Goal: Transaction & Acquisition: Book appointment/travel/reservation

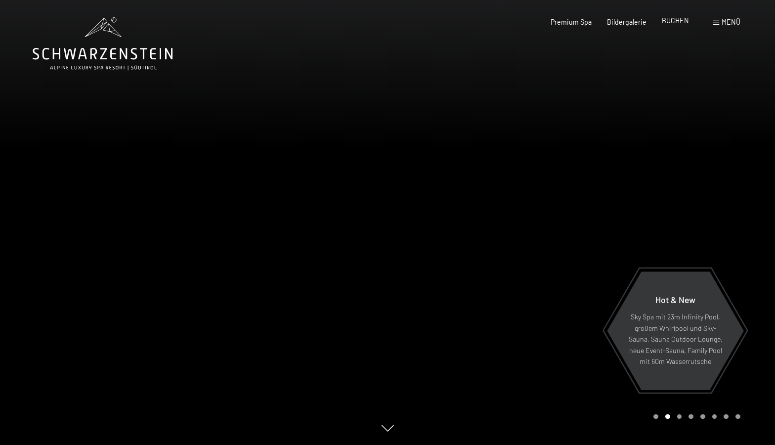
click at [677, 22] on span "BUCHEN" at bounding box center [675, 20] width 27 height 8
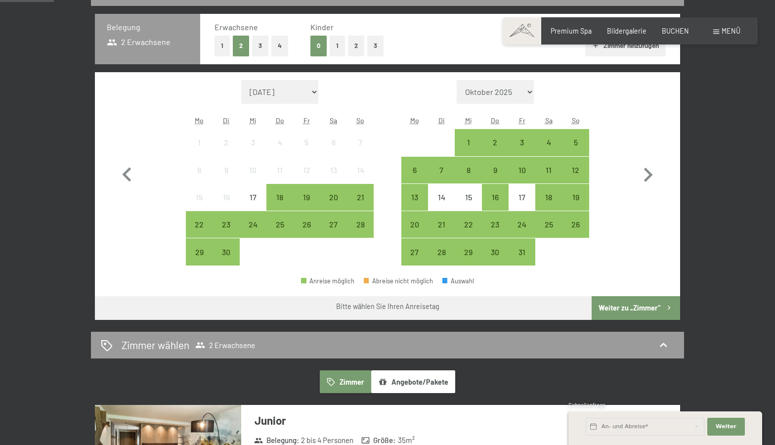
scroll to position [233, 0]
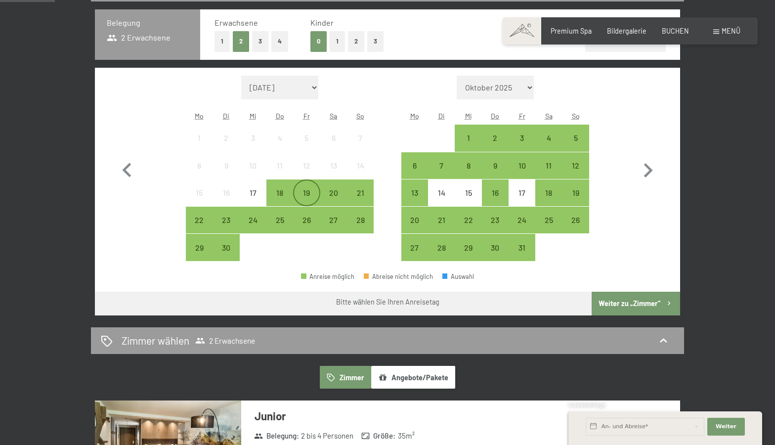
click at [313, 196] on div "19" at bounding box center [306, 201] width 25 height 25
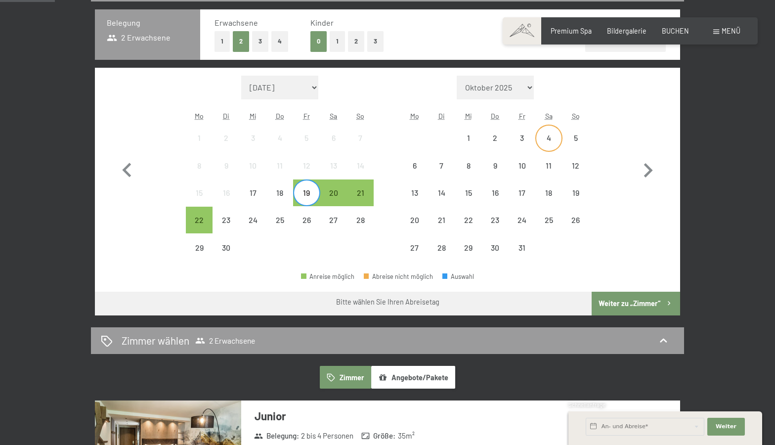
click at [547, 140] on div "4" at bounding box center [549, 146] width 25 height 25
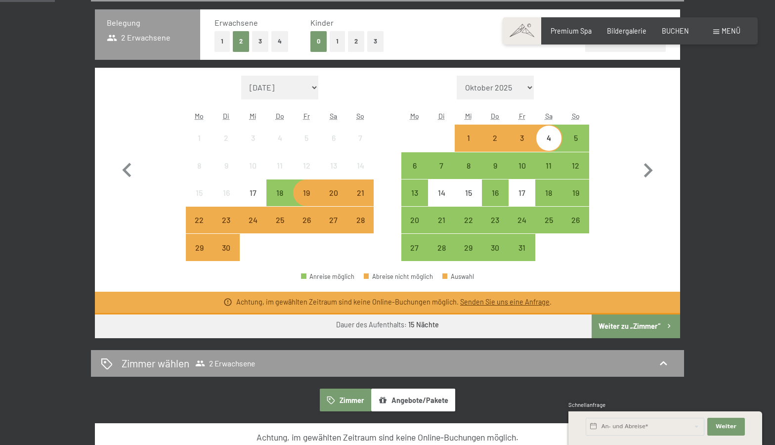
click at [338, 197] on div "20" at bounding box center [333, 201] width 25 height 25
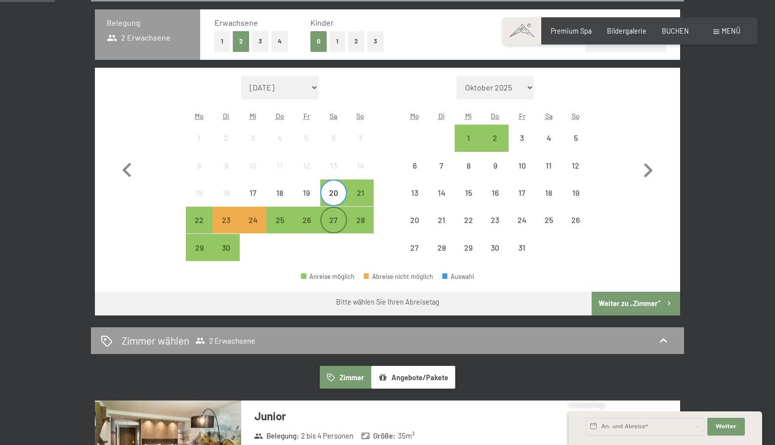
click at [333, 218] on div "27" at bounding box center [333, 228] width 25 height 25
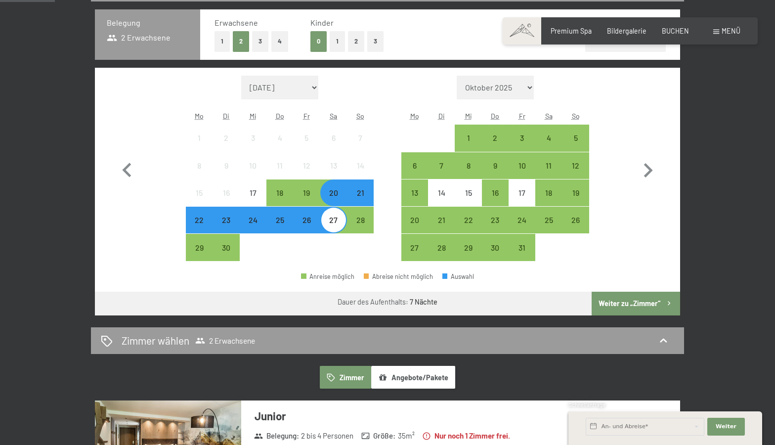
click at [632, 300] on button "Weiter zu „Zimmer“" at bounding box center [636, 304] width 89 height 24
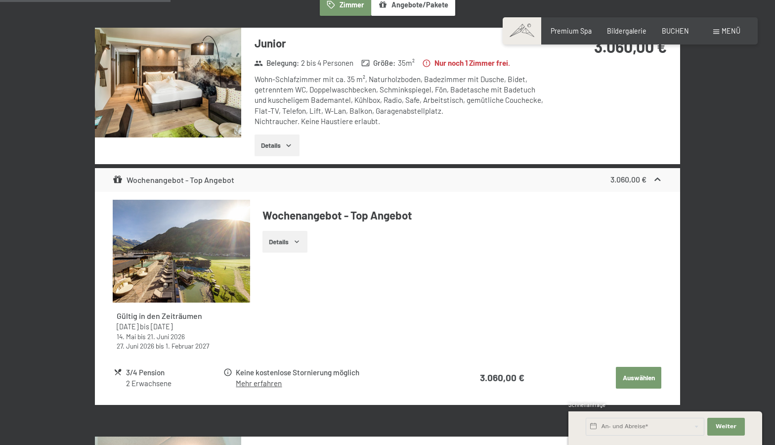
scroll to position [273, 0]
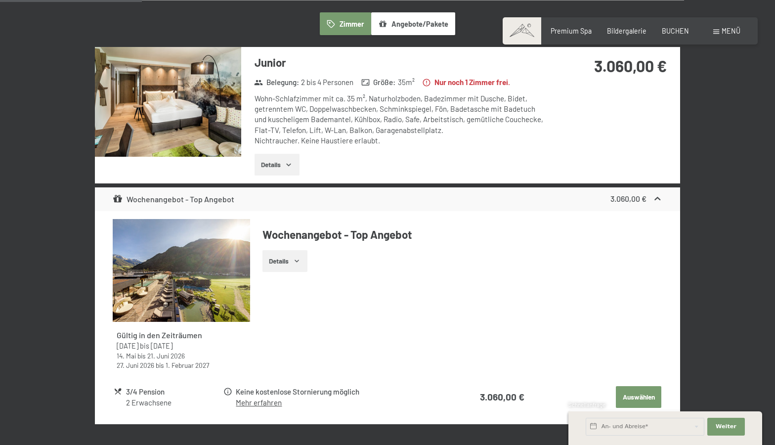
click at [226, 122] on img at bounding box center [168, 102] width 146 height 110
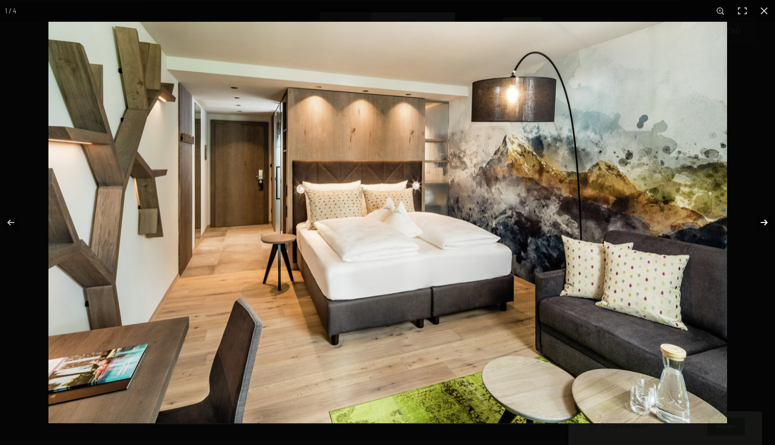
click at [767, 225] on button "button" at bounding box center [758, 222] width 35 height 49
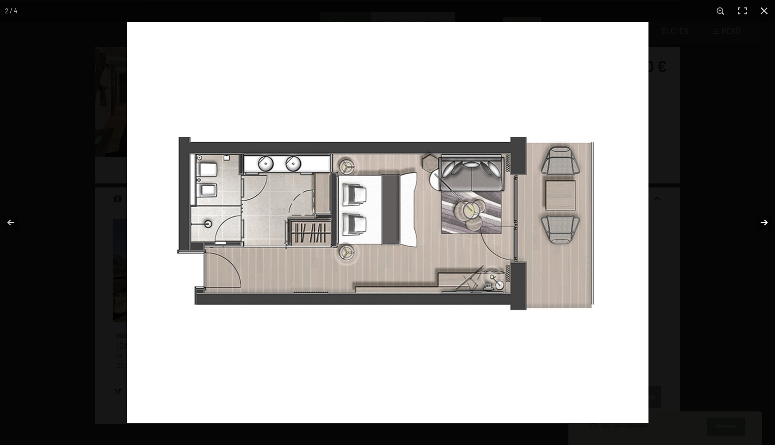
click at [766, 225] on button "button" at bounding box center [758, 222] width 35 height 49
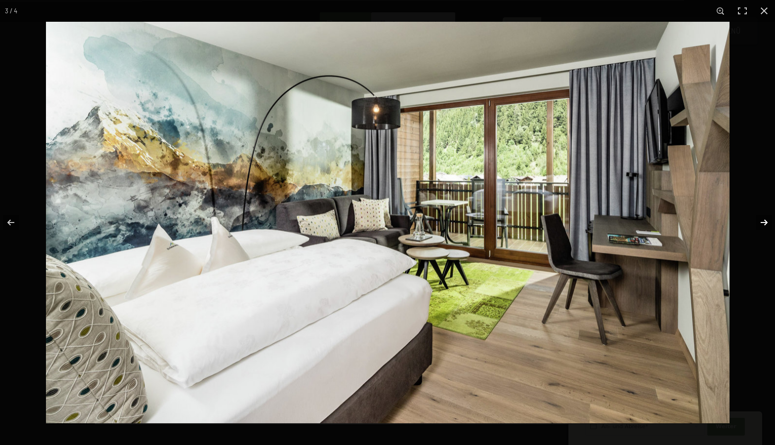
click at [766, 225] on button "button" at bounding box center [758, 222] width 35 height 49
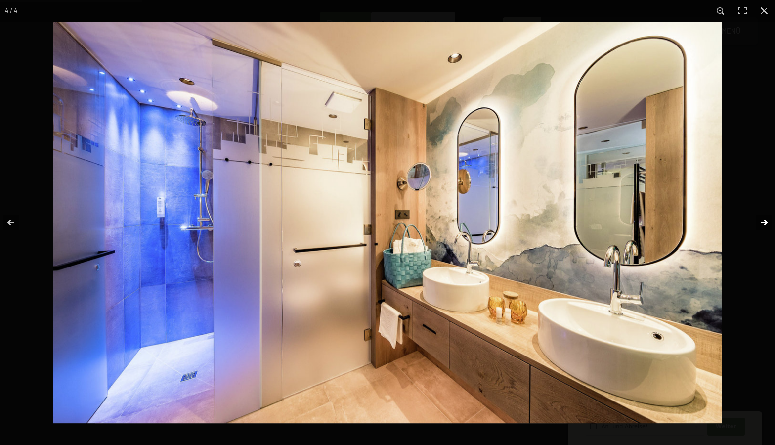
click at [766, 225] on button "button" at bounding box center [758, 222] width 35 height 49
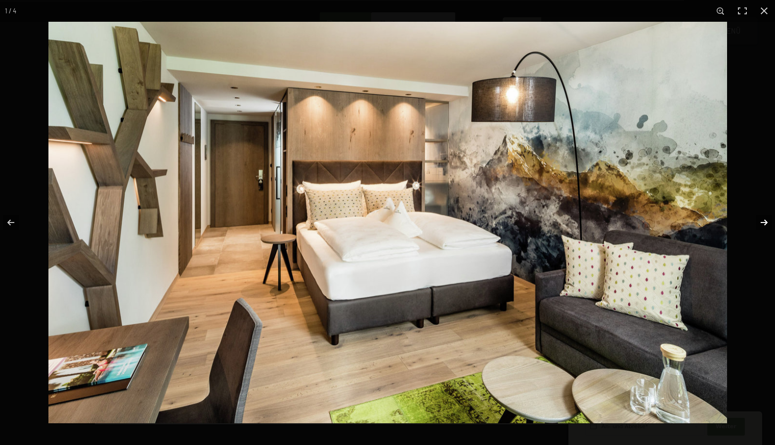
click at [766, 225] on button "button" at bounding box center [758, 222] width 35 height 49
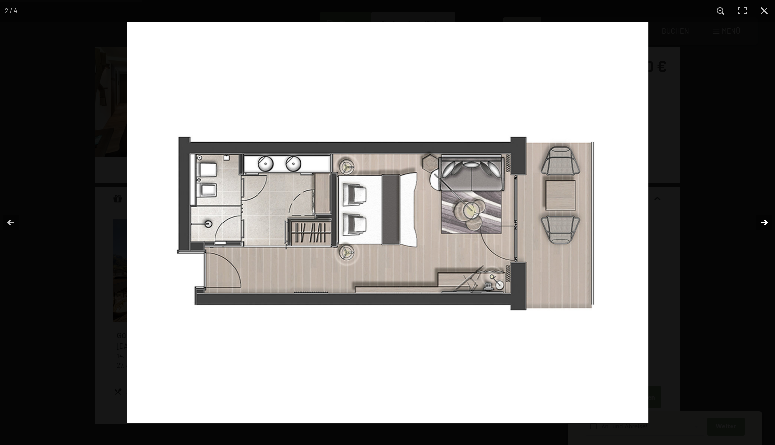
click at [766, 225] on button "button" at bounding box center [758, 222] width 35 height 49
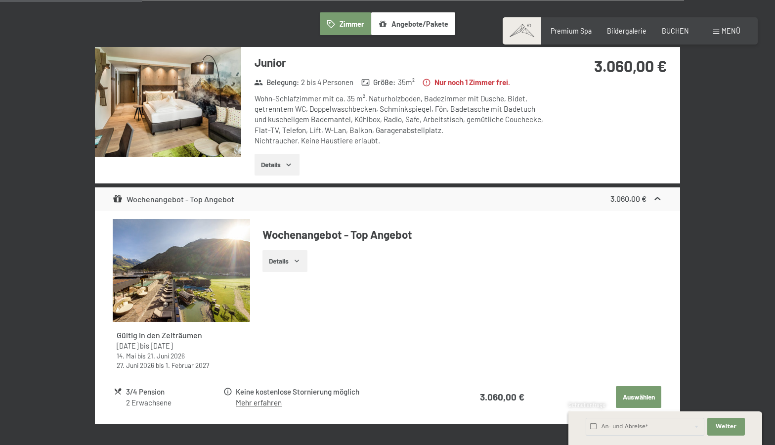
click at [0, 0] on button "button" at bounding box center [0, 0] width 0 height 0
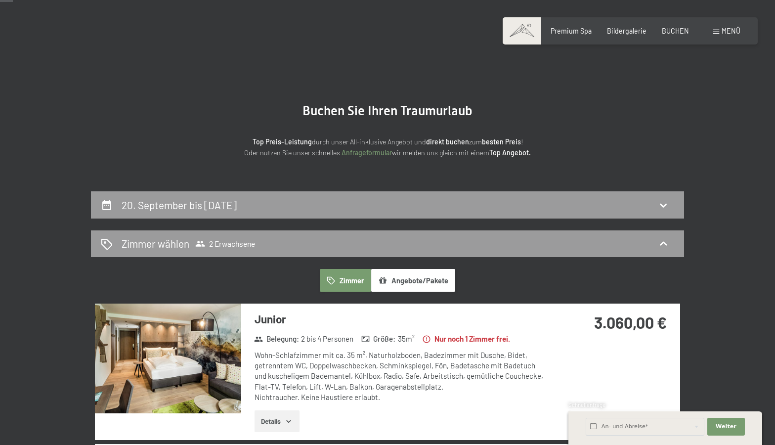
scroll to position [28, 0]
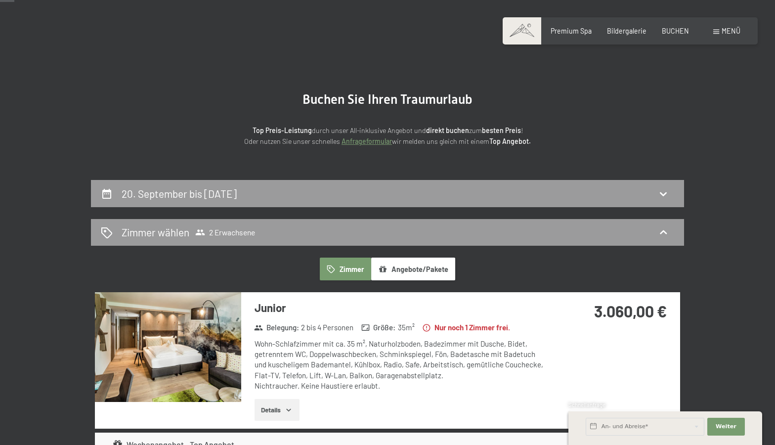
click at [422, 271] on button "Angebote/Pakete" at bounding box center [413, 269] width 84 height 23
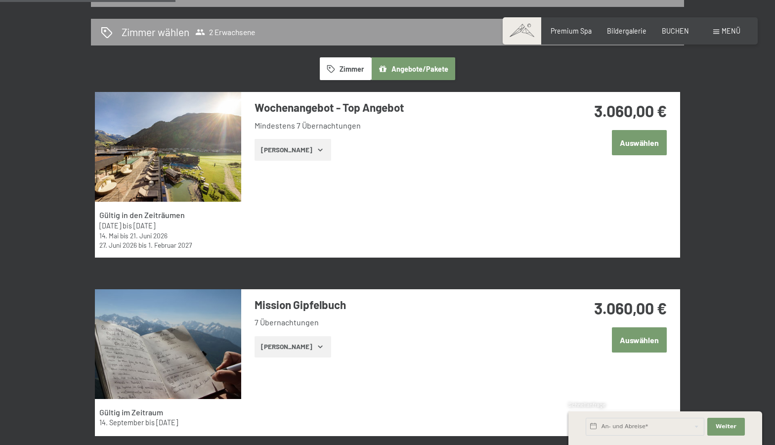
scroll to position [219, 0]
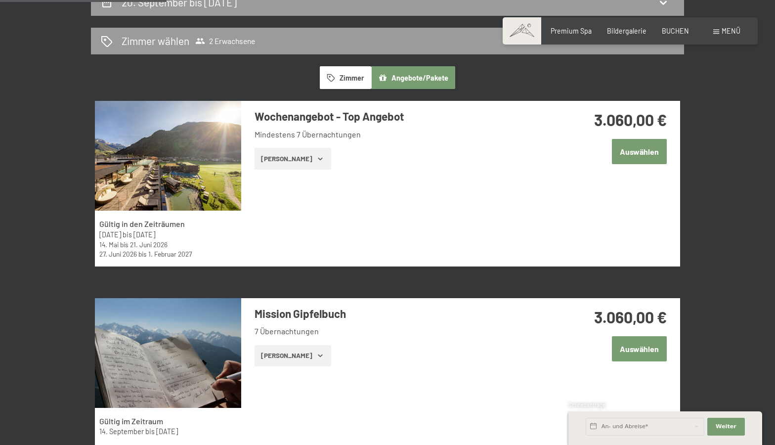
click at [316, 162] on icon "button" at bounding box center [320, 159] width 8 height 8
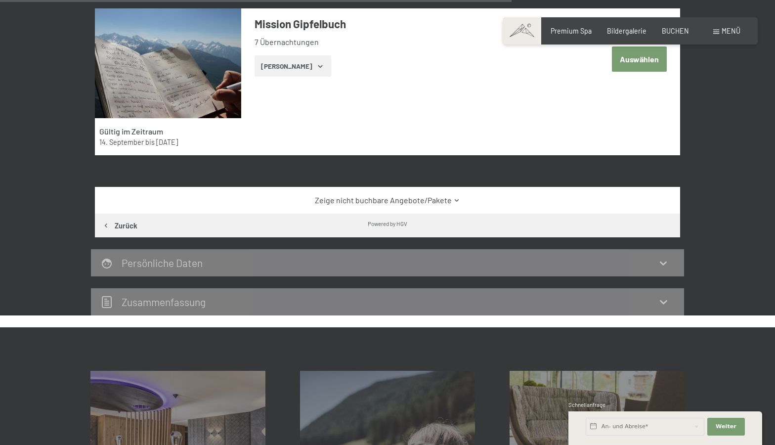
scroll to position [983, 0]
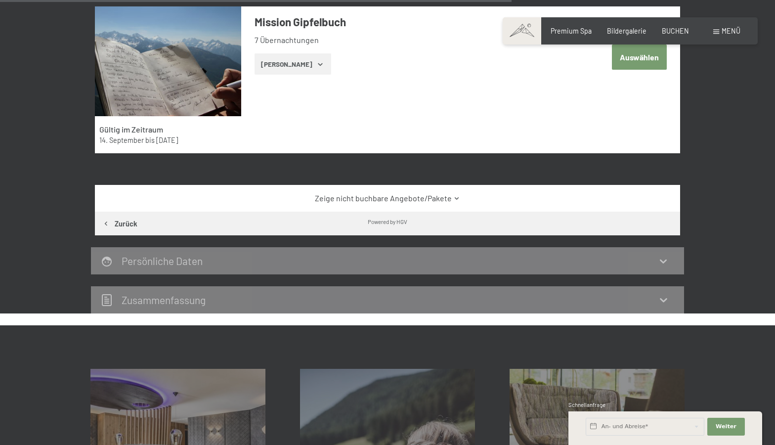
click at [459, 199] on link "Zeige nicht buchbare Angebote/Pakete" at bounding box center [388, 198] width 550 height 11
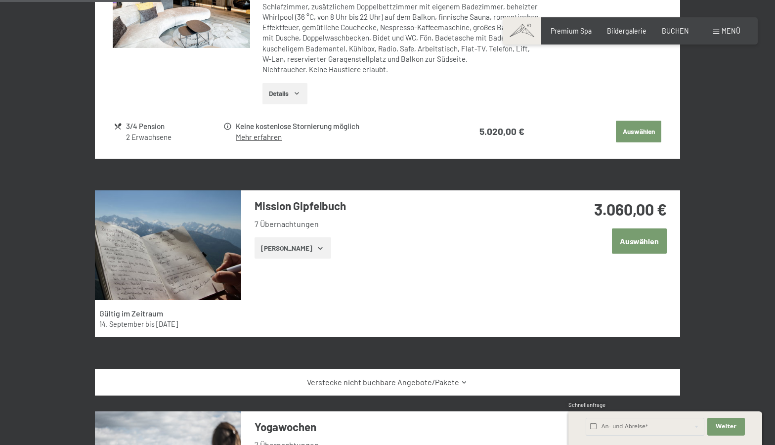
scroll to position [862, 0]
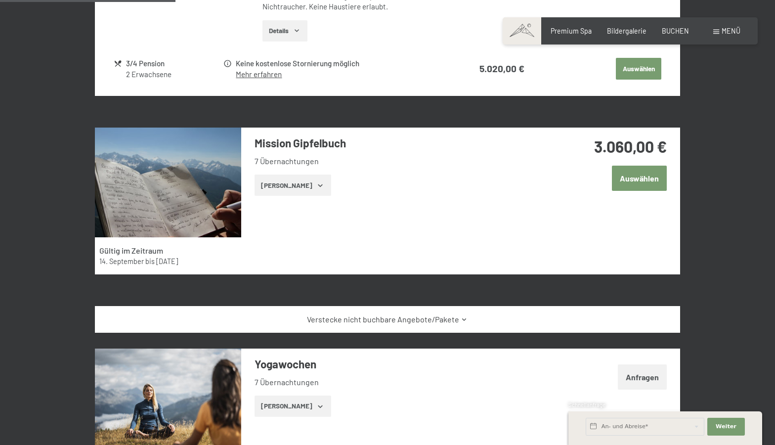
click at [461, 319] on icon at bounding box center [464, 319] width 7 height 7
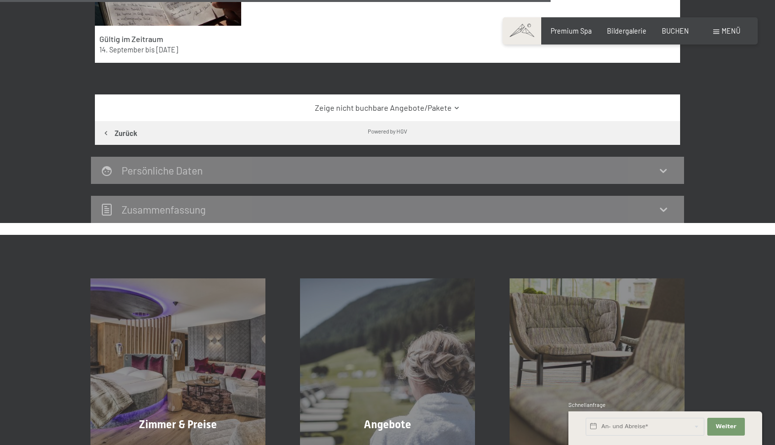
scroll to position [1097, 0]
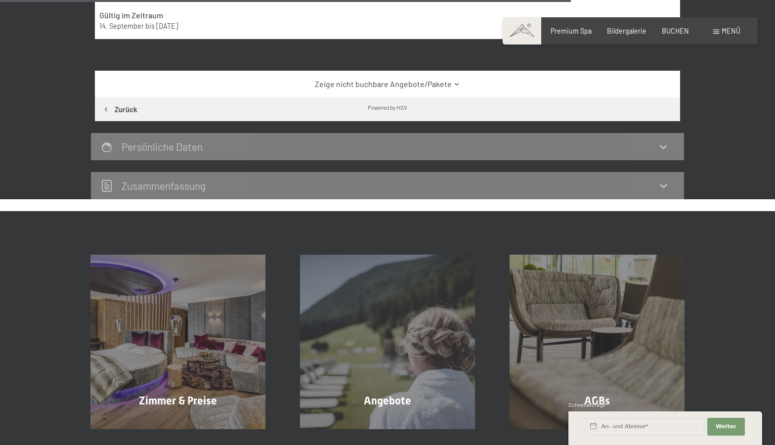
click at [668, 189] on icon at bounding box center [664, 185] width 12 height 12
click at [663, 185] on icon at bounding box center [663, 186] width 7 height 4
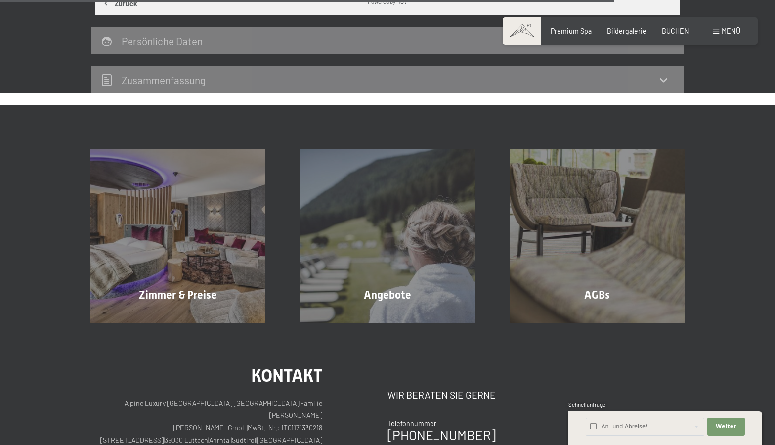
scroll to position [1235, 0]
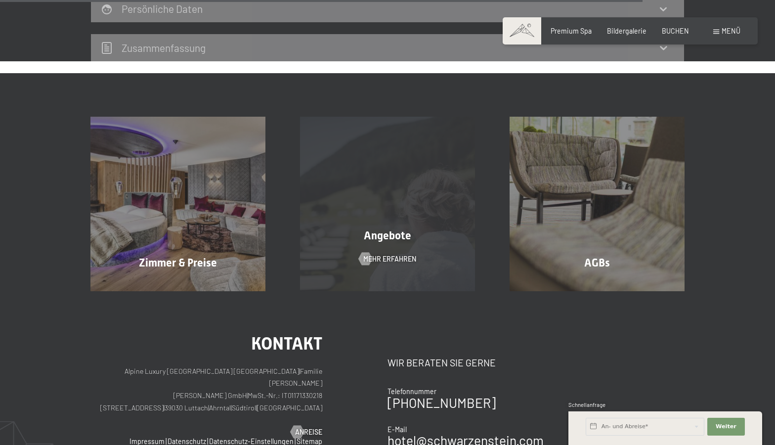
click at [439, 240] on div "Angebote" at bounding box center [388, 235] width 210 height 15
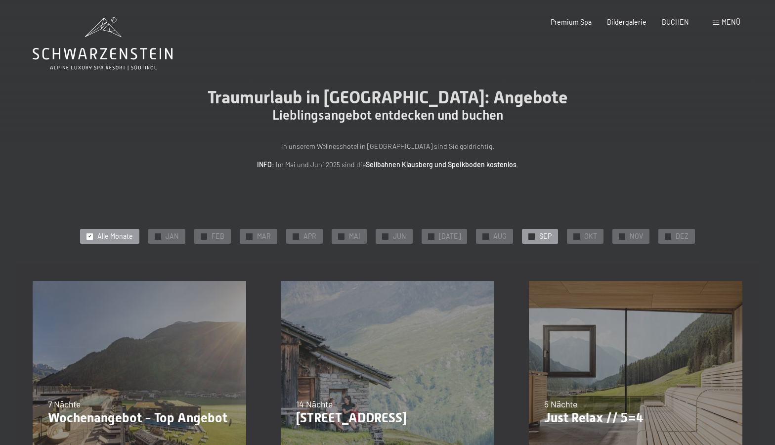
click at [540, 235] on span "SEP" at bounding box center [545, 236] width 12 height 10
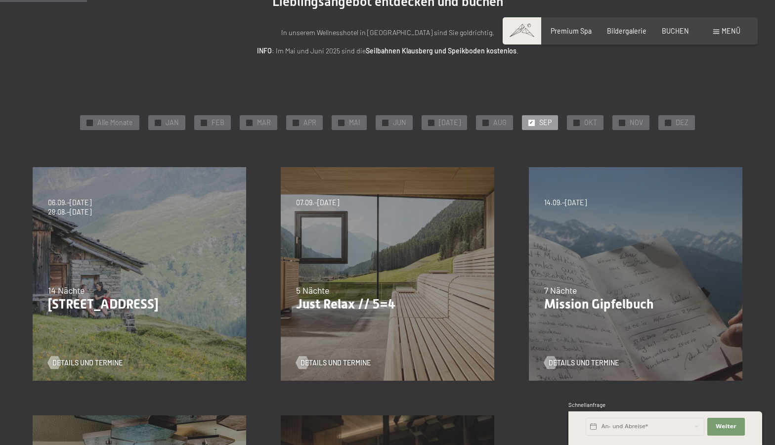
scroll to position [116, 0]
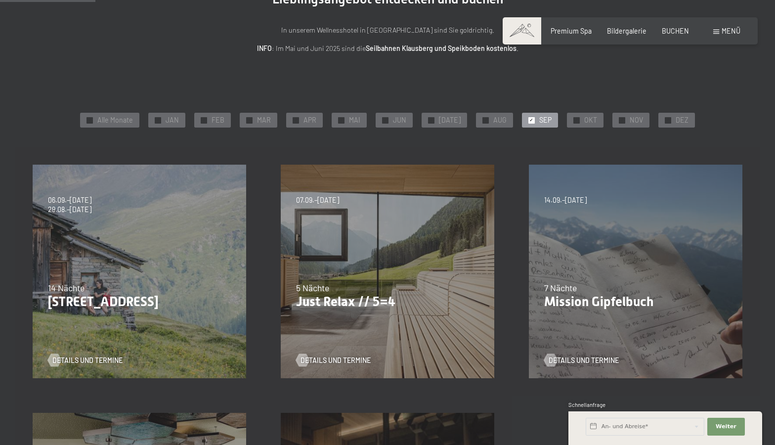
click at [586, 255] on div "14.09.–28.09.2025 7 Nächte Mission Gipfelbuch Details und Termine" at bounding box center [636, 271] width 248 height 248
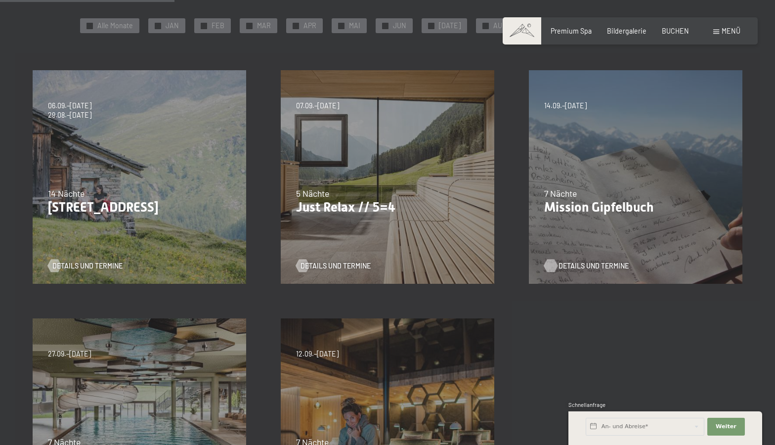
scroll to position [212, 0]
click at [579, 265] on span "Details und Termine" at bounding box center [594, 265] width 70 height 10
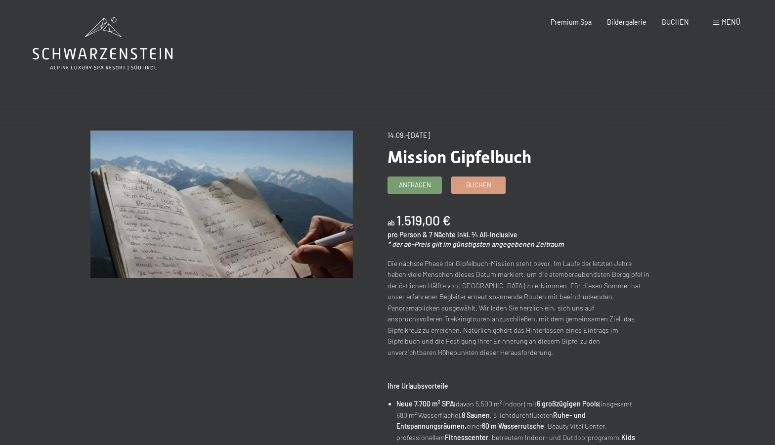
click at [126, 49] on icon at bounding box center [103, 54] width 140 height 12
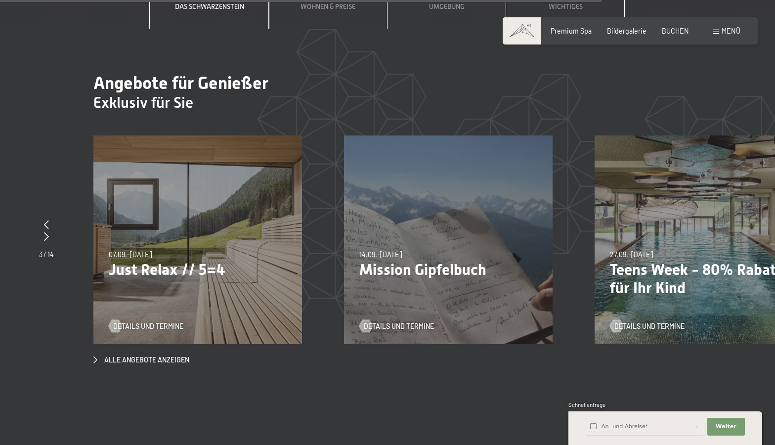
scroll to position [3289, 0]
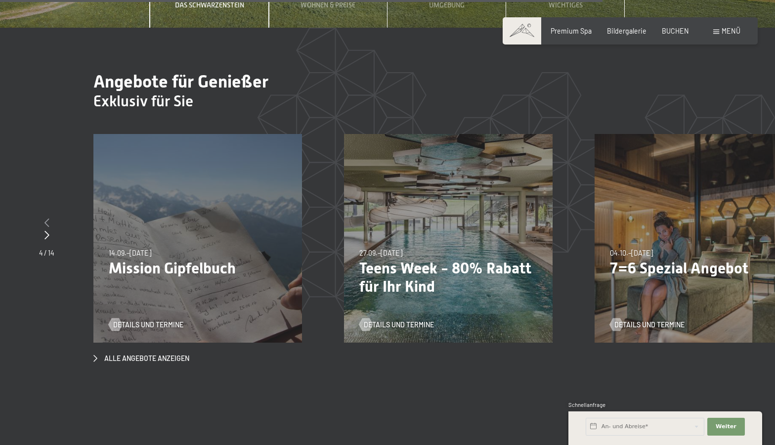
click at [46, 218] on icon at bounding box center [47, 222] width 5 height 9
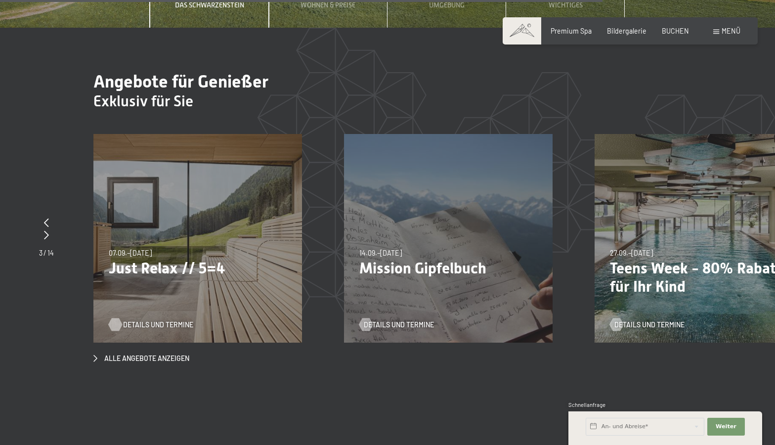
click at [153, 320] on span "Details und Termine" at bounding box center [158, 325] width 70 height 10
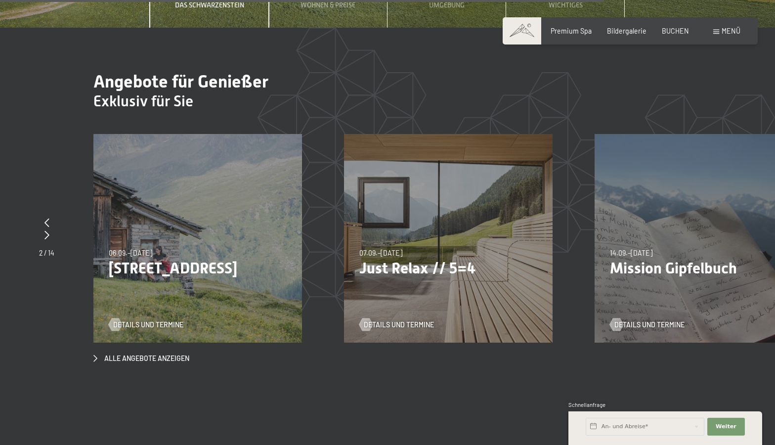
click at [401, 259] on p "Just Relax // 5=4" at bounding box center [448, 268] width 178 height 18
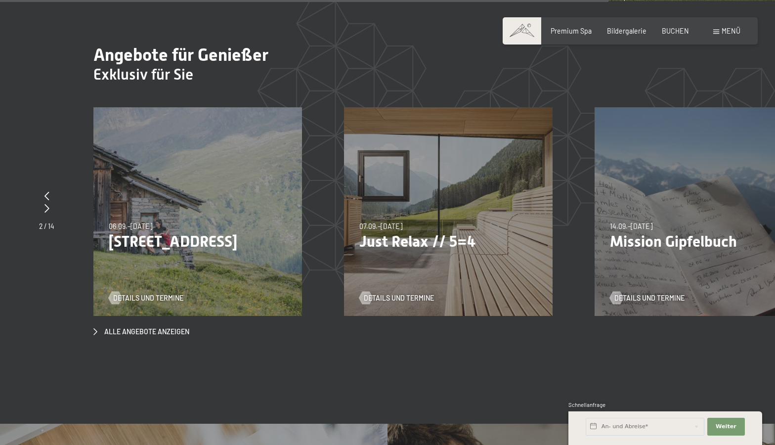
scroll to position [3323, 0]
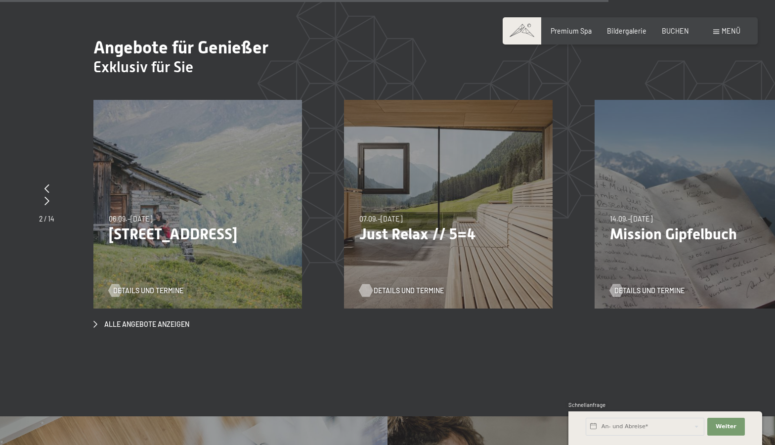
click at [402, 286] on span "Details und Termine" at bounding box center [409, 291] width 70 height 10
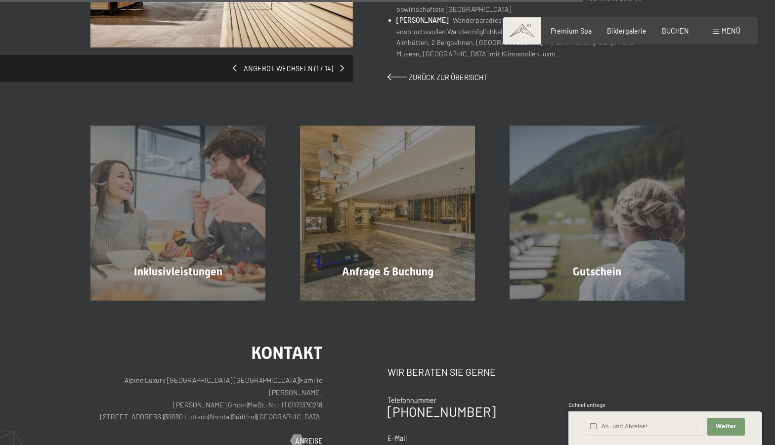
scroll to position [799, 0]
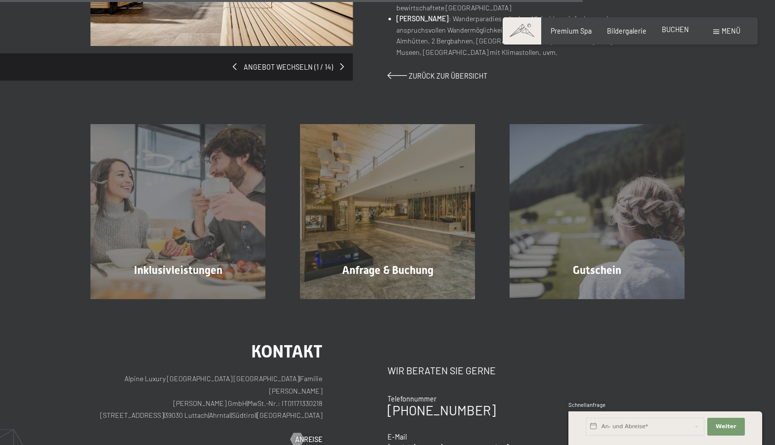
click at [678, 28] on span "BUCHEN" at bounding box center [675, 29] width 27 height 8
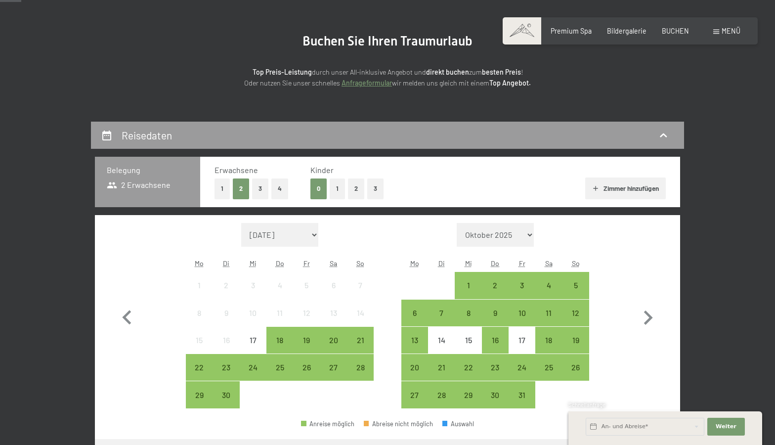
scroll to position [95, 0]
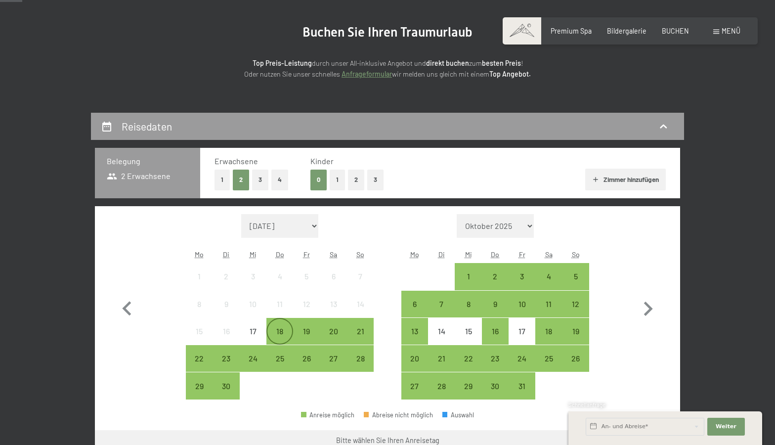
click at [279, 330] on div "18" at bounding box center [280, 339] width 25 height 25
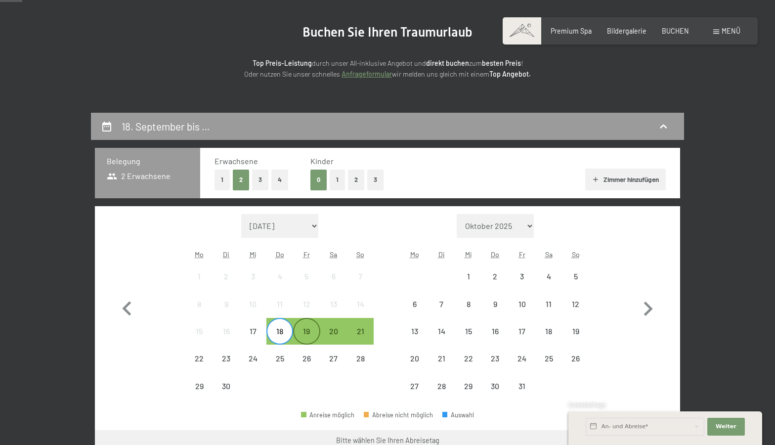
click at [307, 334] on div "19" at bounding box center [306, 339] width 25 height 25
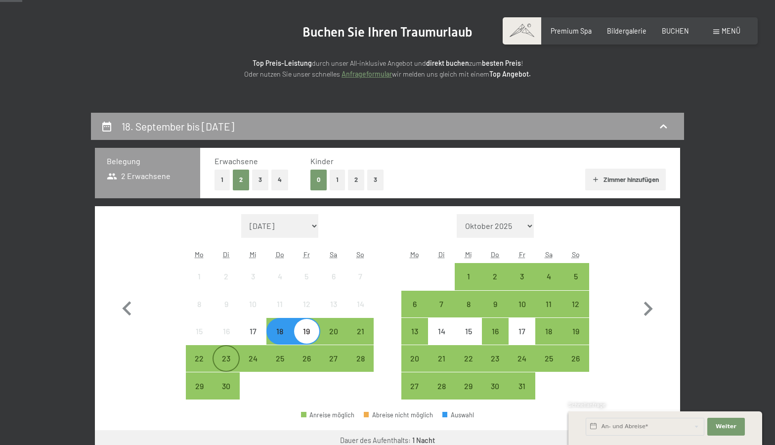
click at [223, 358] on div "23" at bounding box center [226, 367] width 25 height 25
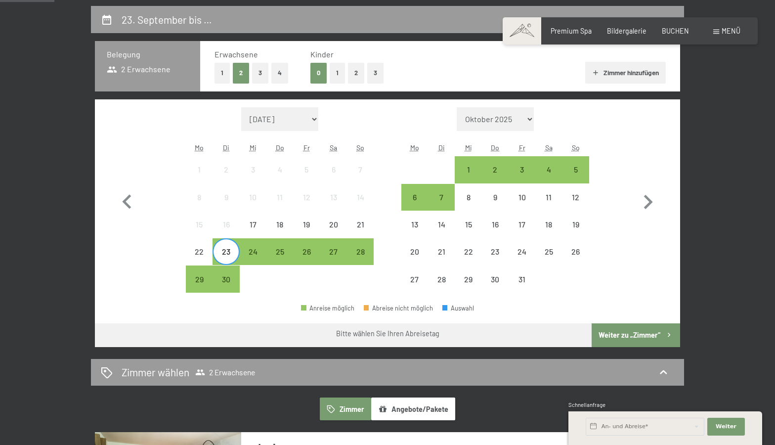
scroll to position [208, 0]
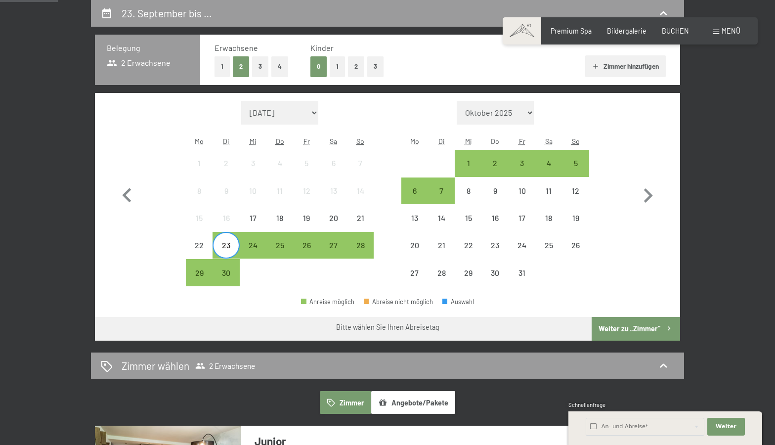
click at [660, 330] on button "Weiter zu „Zimmer“" at bounding box center [636, 329] width 89 height 24
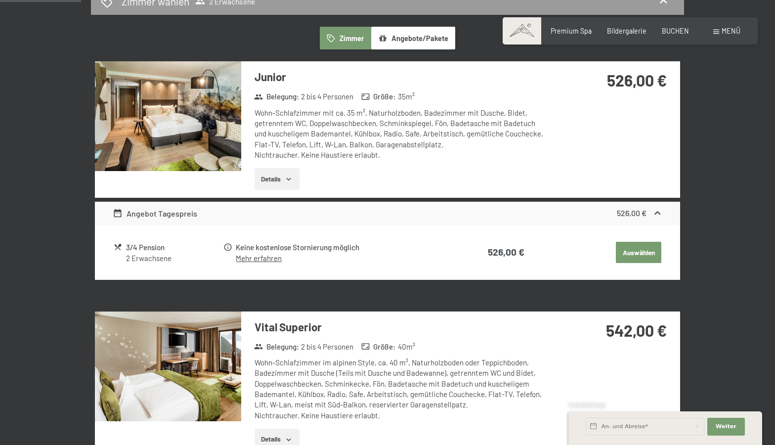
scroll to position [260, 0]
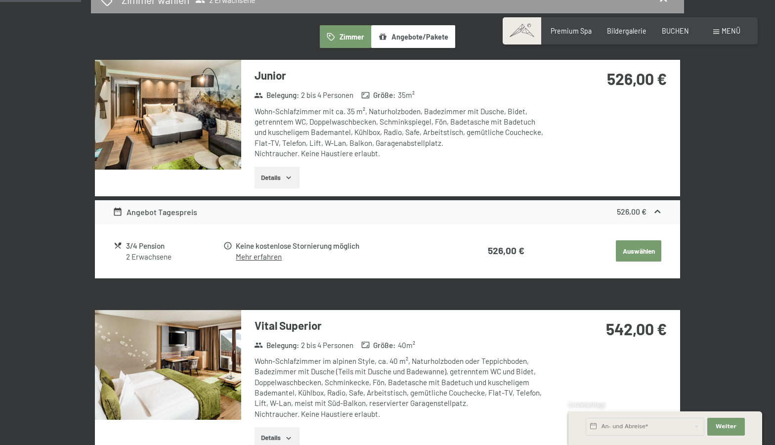
click at [655, 208] on icon at bounding box center [658, 212] width 10 height 10
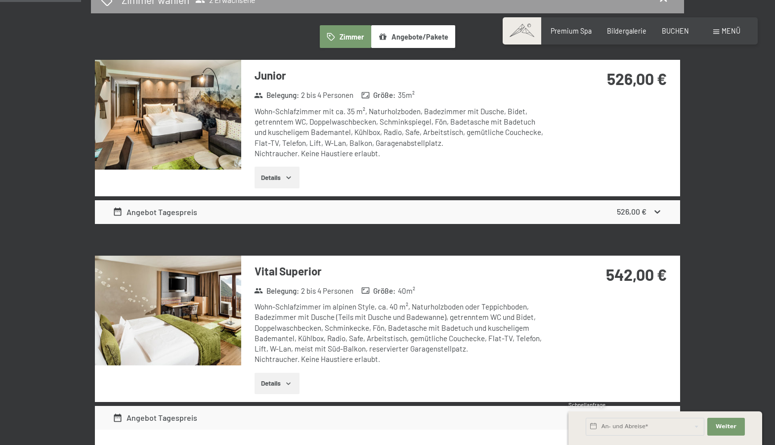
click at [655, 208] on icon at bounding box center [658, 212] width 10 height 10
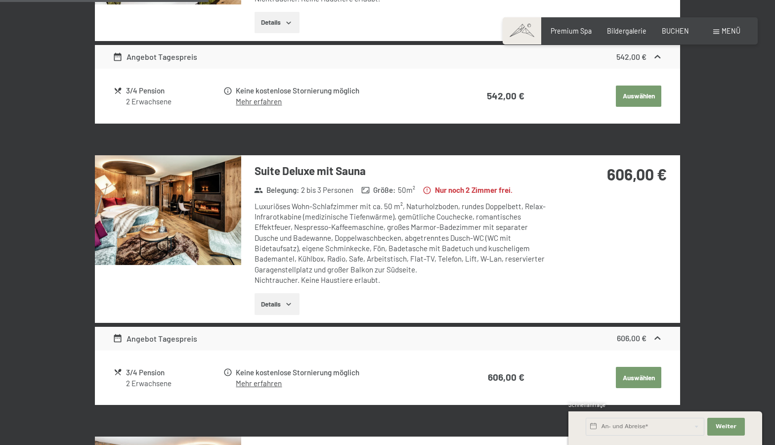
scroll to position [677, 0]
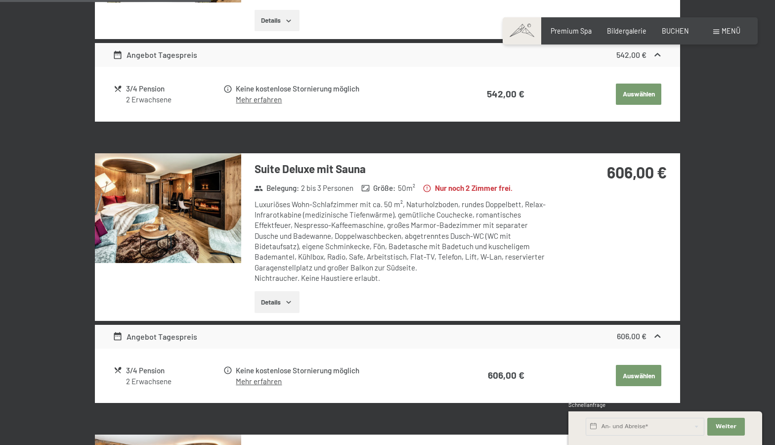
click at [294, 302] on button "Details" at bounding box center [277, 302] width 45 height 22
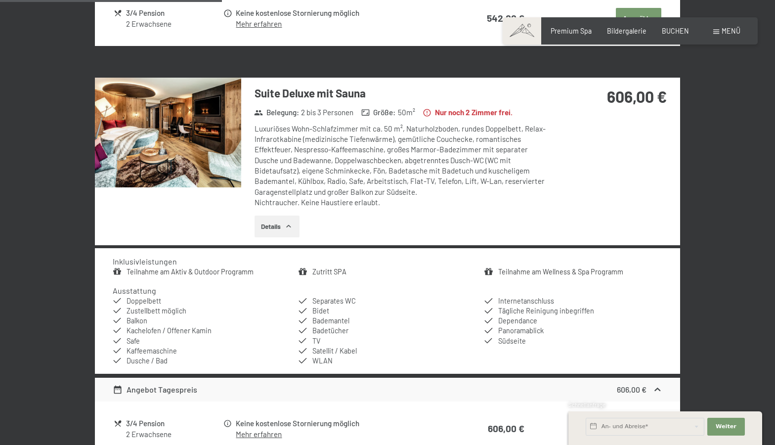
scroll to position [749, 0]
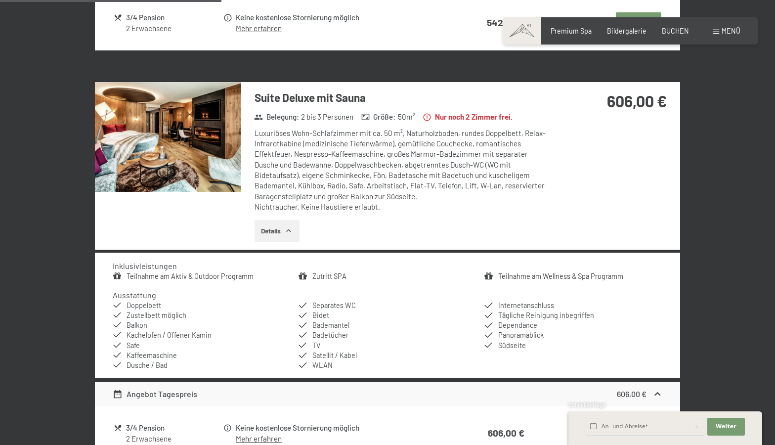
click at [193, 137] on img at bounding box center [168, 137] width 146 height 110
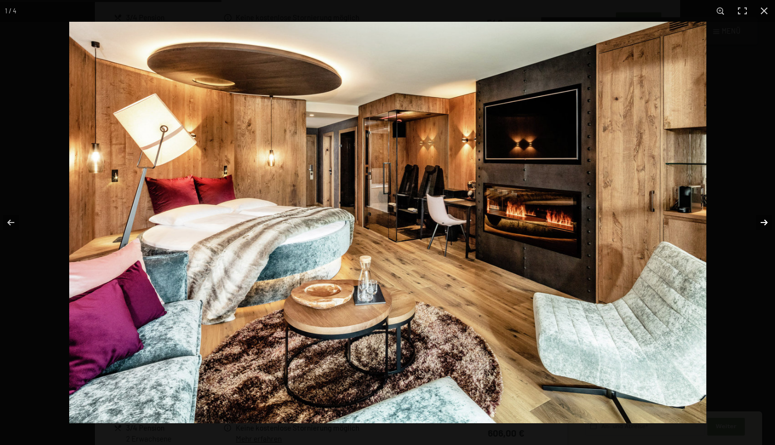
click at [765, 222] on button "button" at bounding box center [758, 222] width 35 height 49
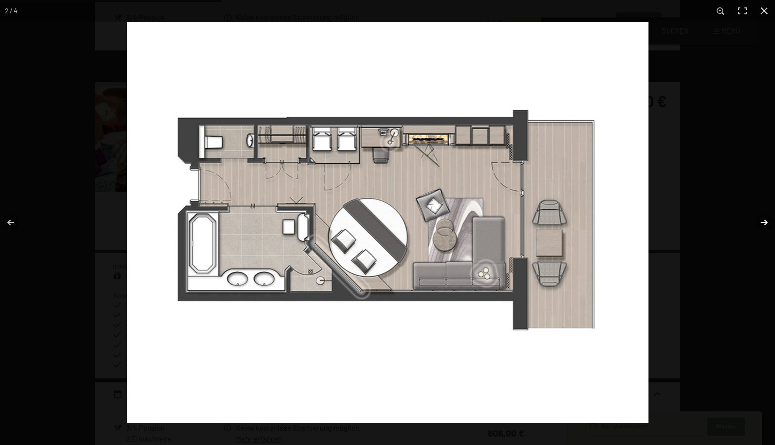
click at [763, 224] on button "button" at bounding box center [758, 222] width 35 height 49
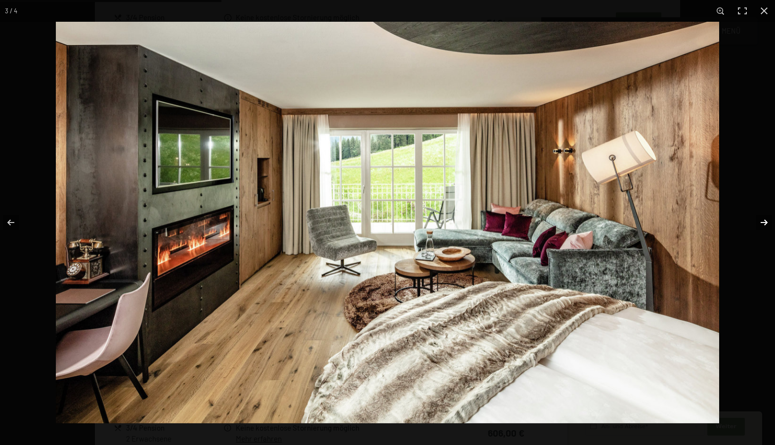
click at [763, 224] on button "button" at bounding box center [758, 222] width 35 height 49
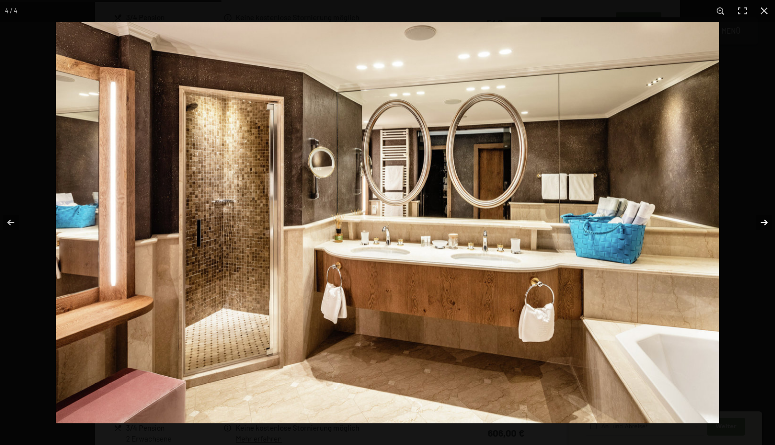
click at [763, 224] on button "button" at bounding box center [758, 222] width 35 height 49
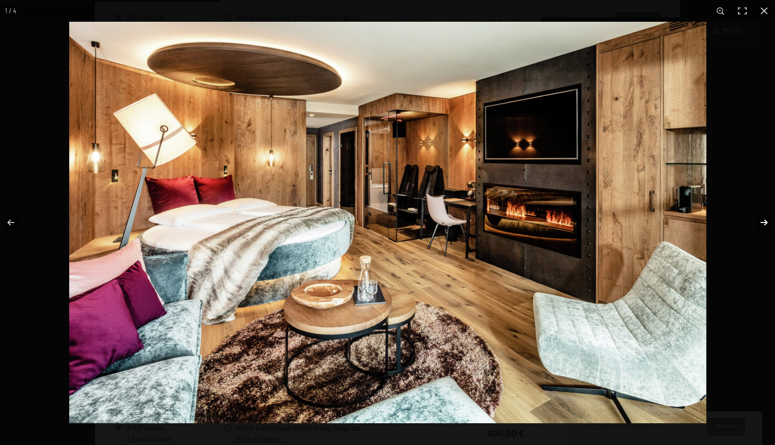
click at [763, 224] on button "button" at bounding box center [758, 222] width 35 height 49
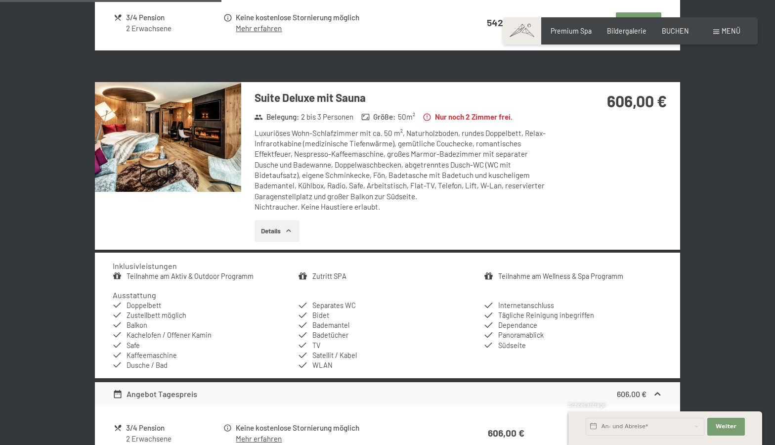
click at [0, 0] on button "button" at bounding box center [0, 0] width 0 height 0
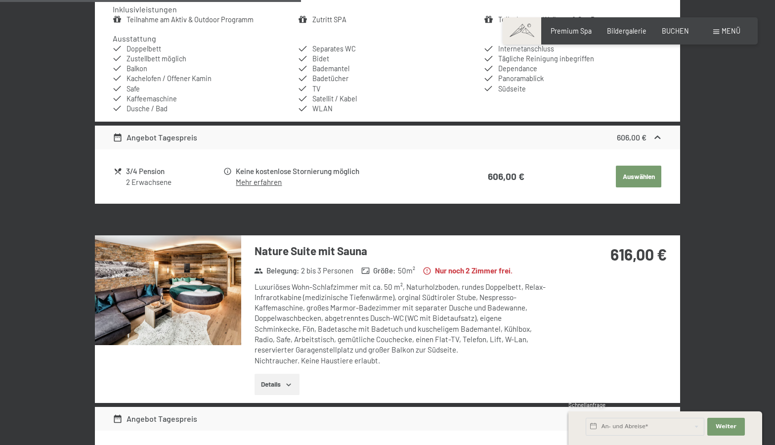
scroll to position [1017, 0]
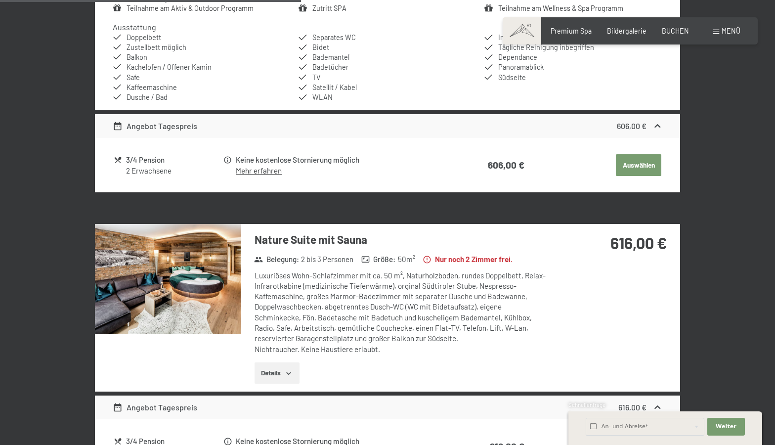
click at [641, 162] on button "Auswählen" at bounding box center [638, 165] width 45 height 22
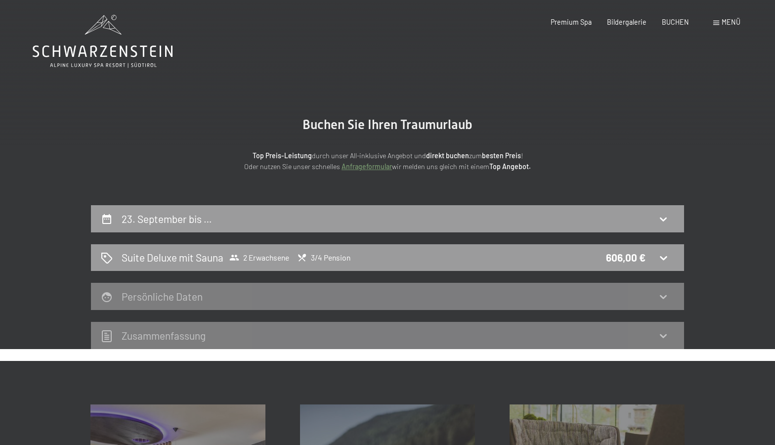
scroll to position [0, 0]
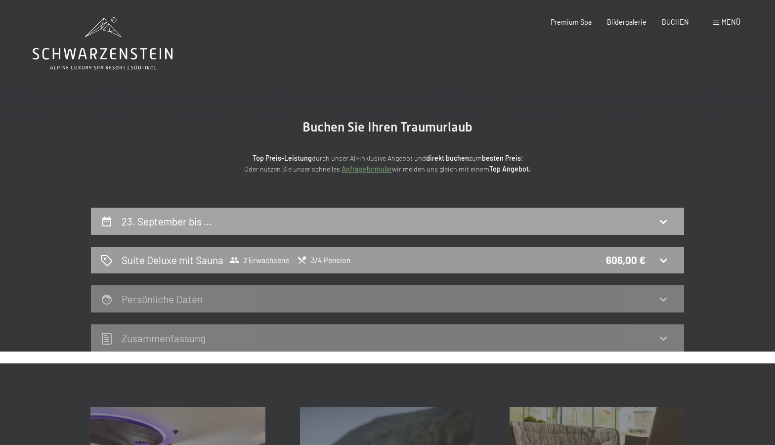
click at [526, 224] on div "23. September bis …" at bounding box center [388, 221] width 574 height 14
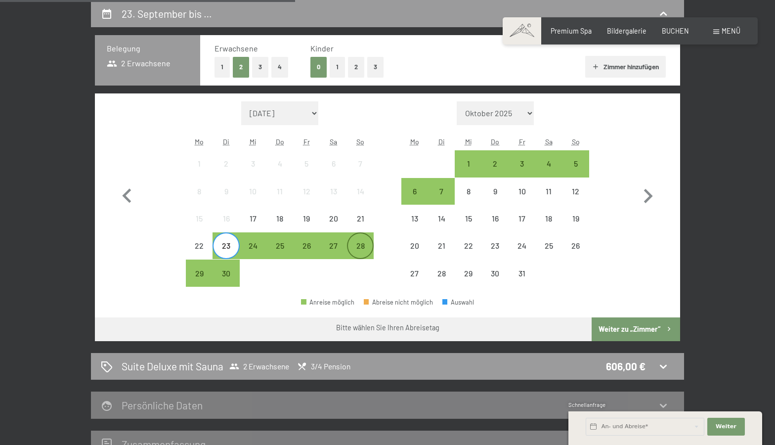
click at [360, 243] on div "28" at bounding box center [360, 254] width 25 height 25
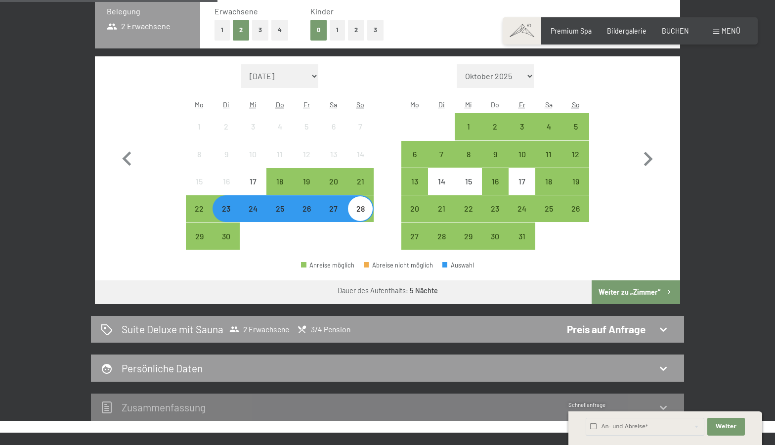
scroll to position [252, 0]
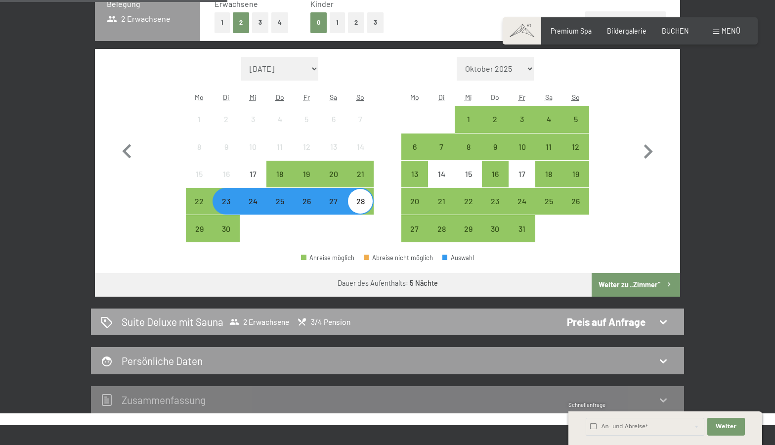
click at [661, 324] on icon at bounding box center [664, 322] width 12 height 12
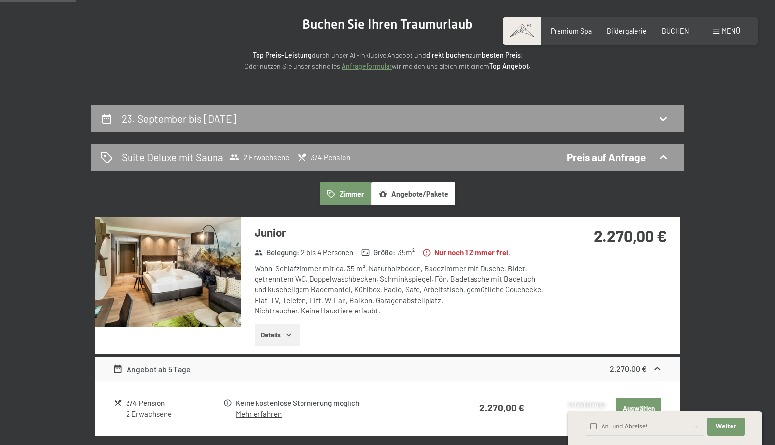
scroll to position [0, 0]
